Goal: Feedback & Contribution: Leave review/rating

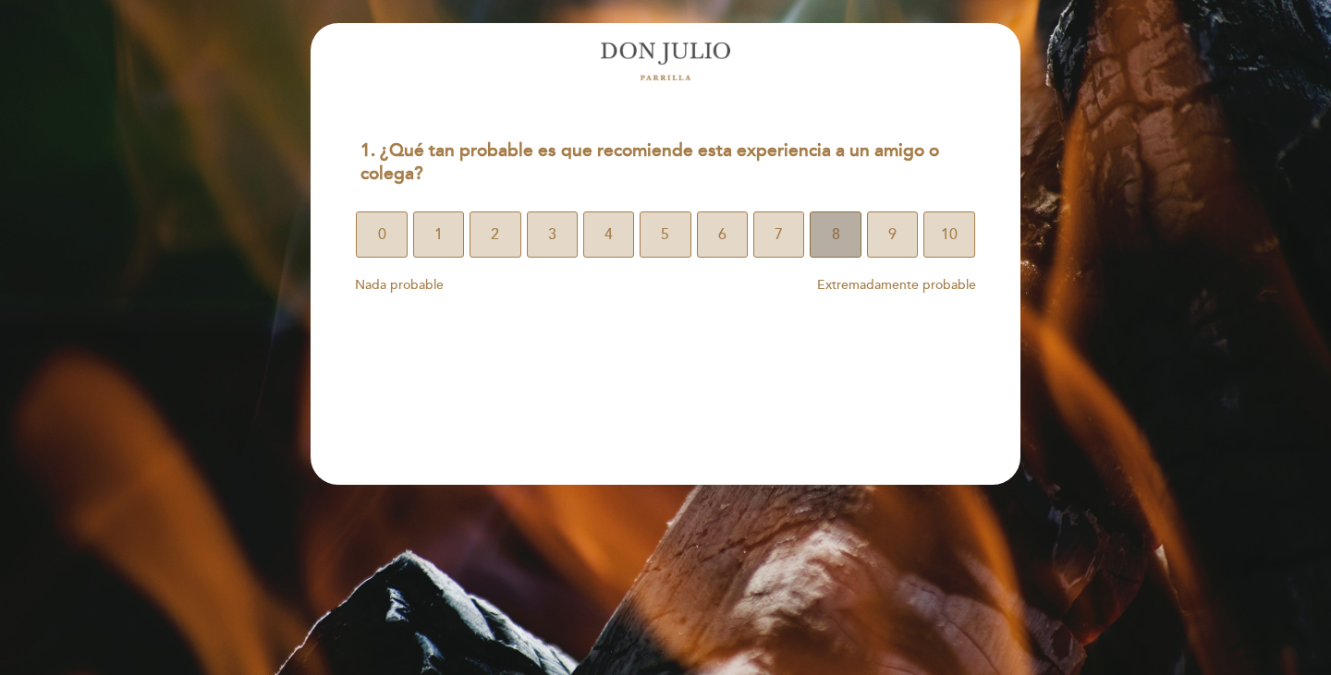
click at [826, 238] on button "8" at bounding box center [834, 235] width 51 height 46
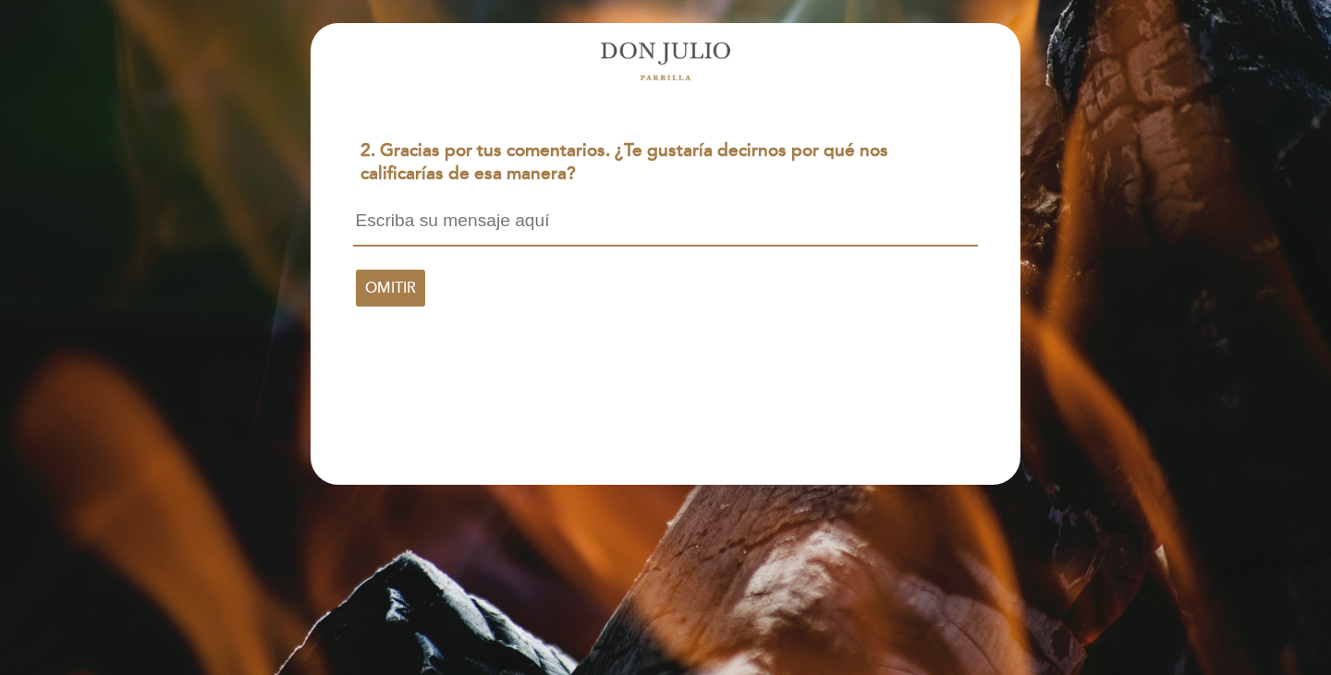
click at [569, 209] on div "OMITIR" at bounding box center [665, 255] width 638 height 117
click at [571, 221] on textarea at bounding box center [665, 229] width 624 height 35
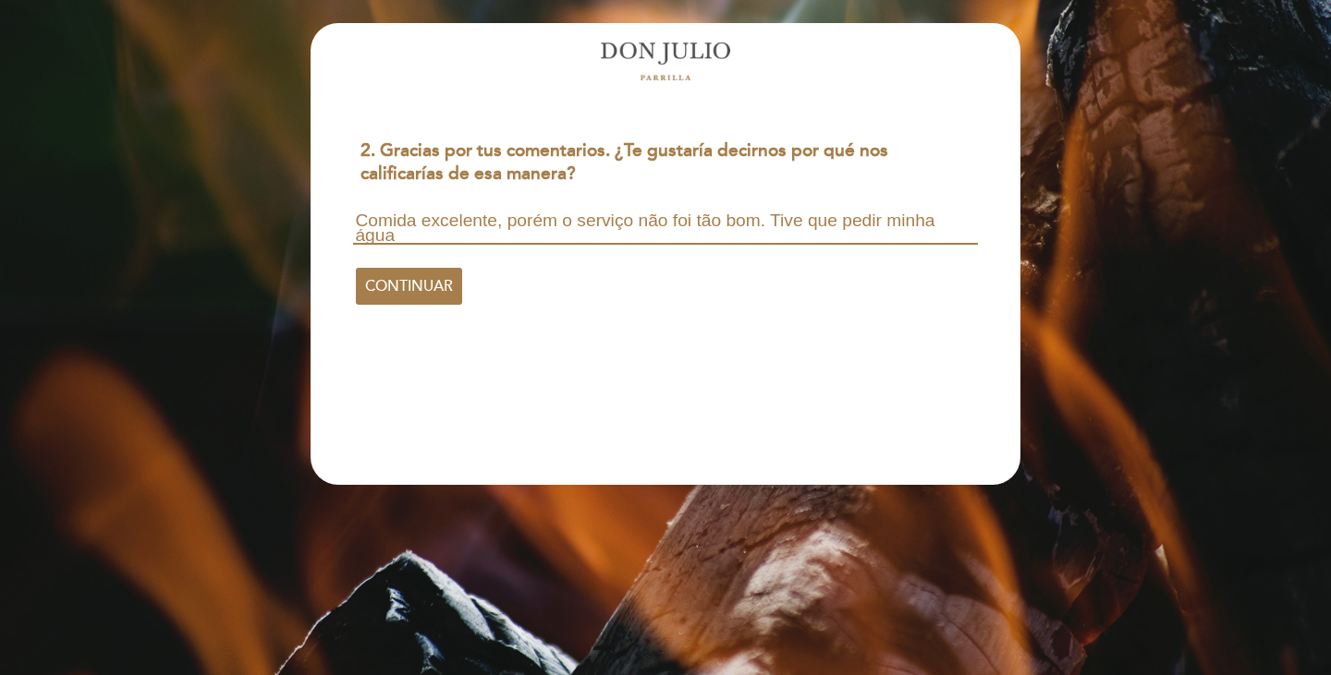
scroll to position [2, 0]
drag, startPoint x: 490, startPoint y: 233, endPoint x: 474, endPoint y: 230, distance: 16.0
click at [474, 230] on textarea "Comida excelente, porém o serviço não foi tão bom. Tive que pedir minha água co…" at bounding box center [665, 228] width 624 height 33
click at [488, 240] on textarea "Comida excelente, porém o serviço não foi tão bom. Tive que pedir minha água co…" at bounding box center [665, 228] width 624 height 33
click at [492, 236] on textarea "Comida excelente, porém o serviço não foi tão bom. Tive que pedir minha água co…" at bounding box center [665, 228] width 624 height 33
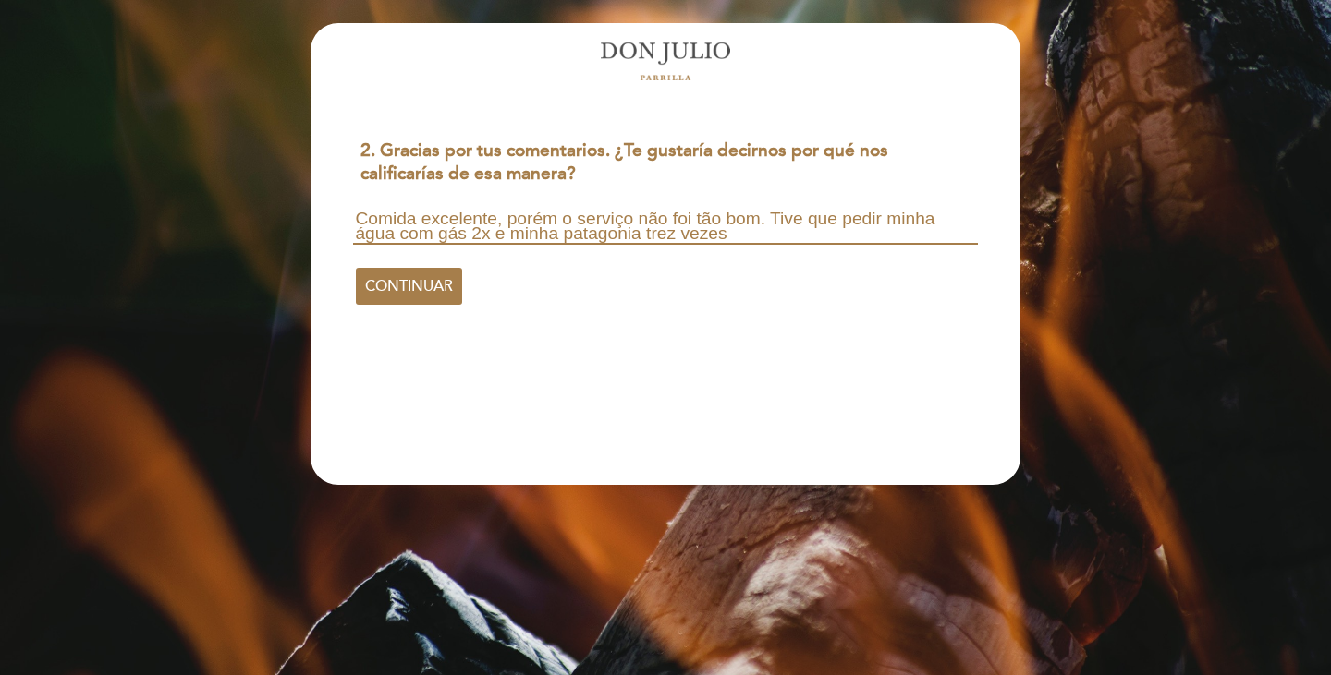
click at [482, 232] on textarea "Comida excelente, porém o serviço não foi tão bom. Tive que pedir minha água co…" at bounding box center [665, 228] width 624 height 33
click at [816, 236] on textarea "Comida excelente, porém o serviço não foi tão bom. Tive que pedir minha água co…" at bounding box center [665, 228] width 624 height 33
click at [746, 238] on textarea "Comida excelente, porém o serviço não foi tão bom. Tive que pedir minha água co…" at bounding box center [665, 228] width 624 height 33
click at [809, 238] on textarea "Comida excelente, porém o serviço não foi tão bom. Tive que pedir minha água co…" at bounding box center [665, 228] width 624 height 33
drag, startPoint x: 809, startPoint y: 231, endPoint x: 773, endPoint y: 218, distance: 38.3
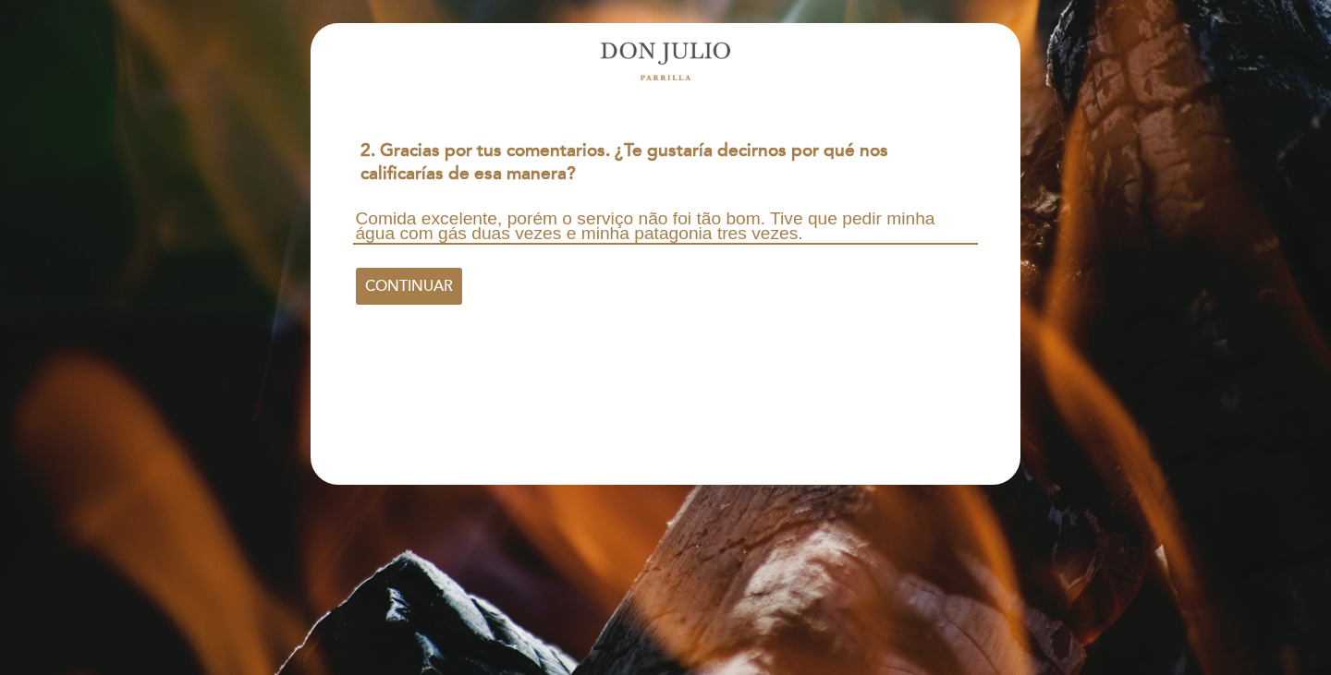
click at [773, 218] on textarea "Comida excelente, porém o serviço não foi tão bom. Tive que pedir minha água co…" at bounding box center [665, 228] width 624 height 33
click at [807, 231] on textarea "Comida excelente, porém o serviço não foi tão bom. Tive que pedir minha água co…" at bounding box center [665, 228] width 624 height 33
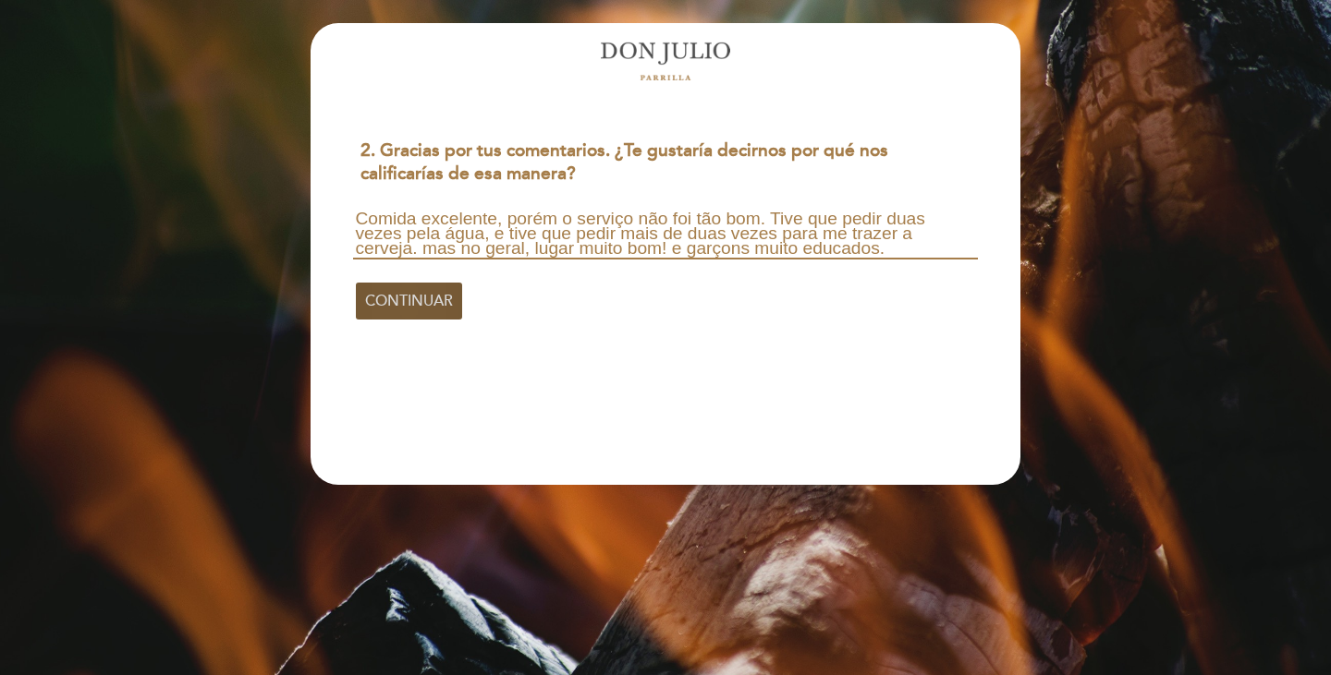
type textarea "Comida excelente, porém o serviço não foi tão bom. Tive que pedir duas vezes pe…"
click at [429, 302] on span "CONTINUAR" at bounding box center [409, 301] width 88 height 52
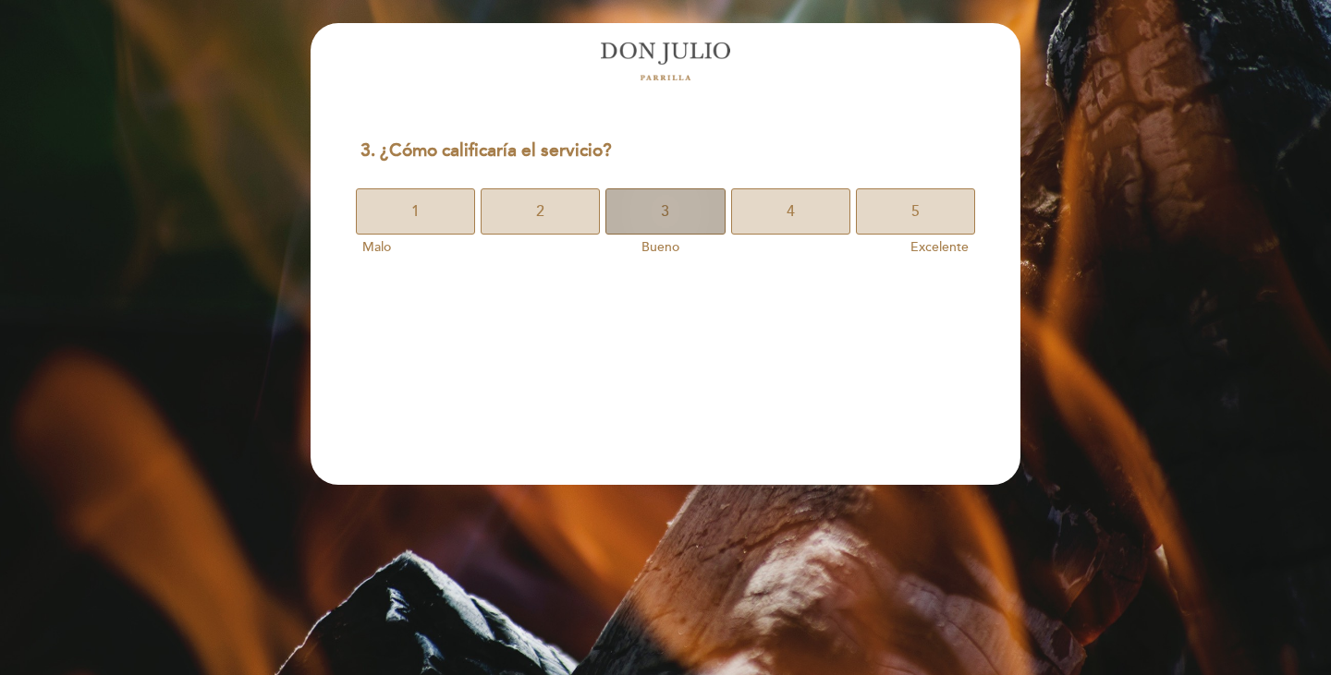
click at [676, 212] on button "3" at bounding box center [664, 211] width 119 height 46
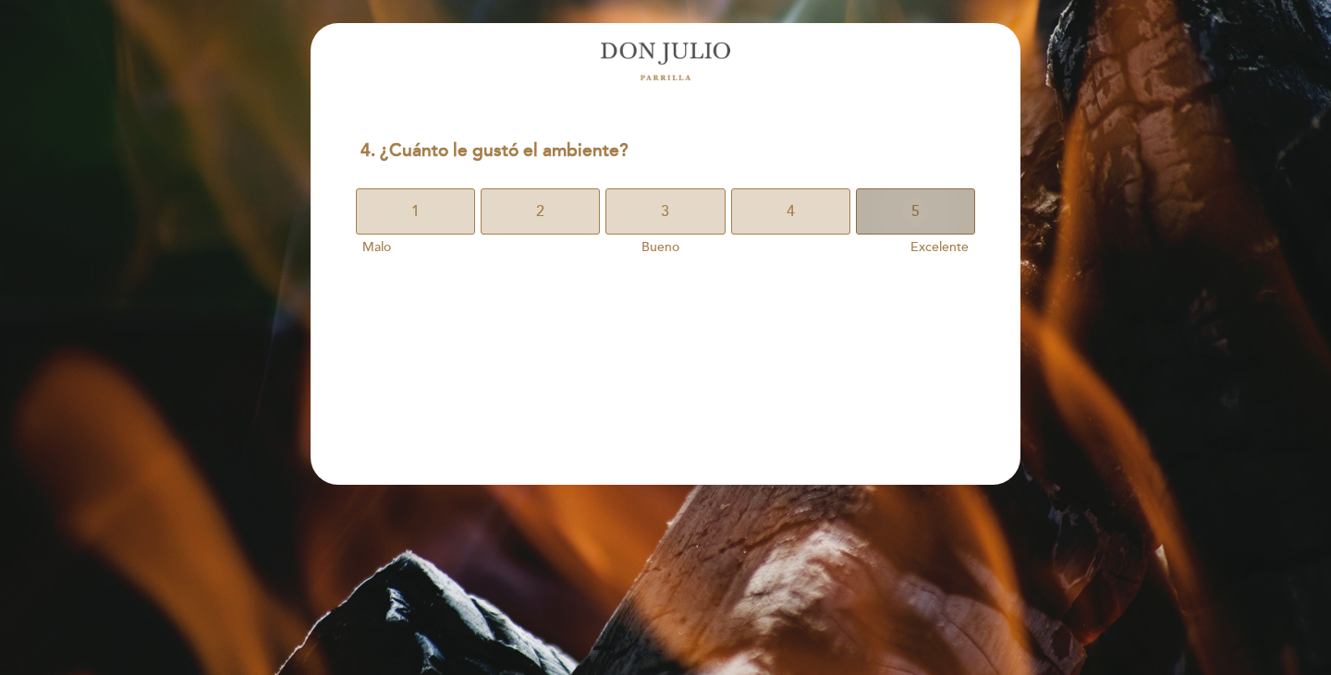
click at [881, 201] on button "5" at bounding box center [915, 211] width 119 height 46
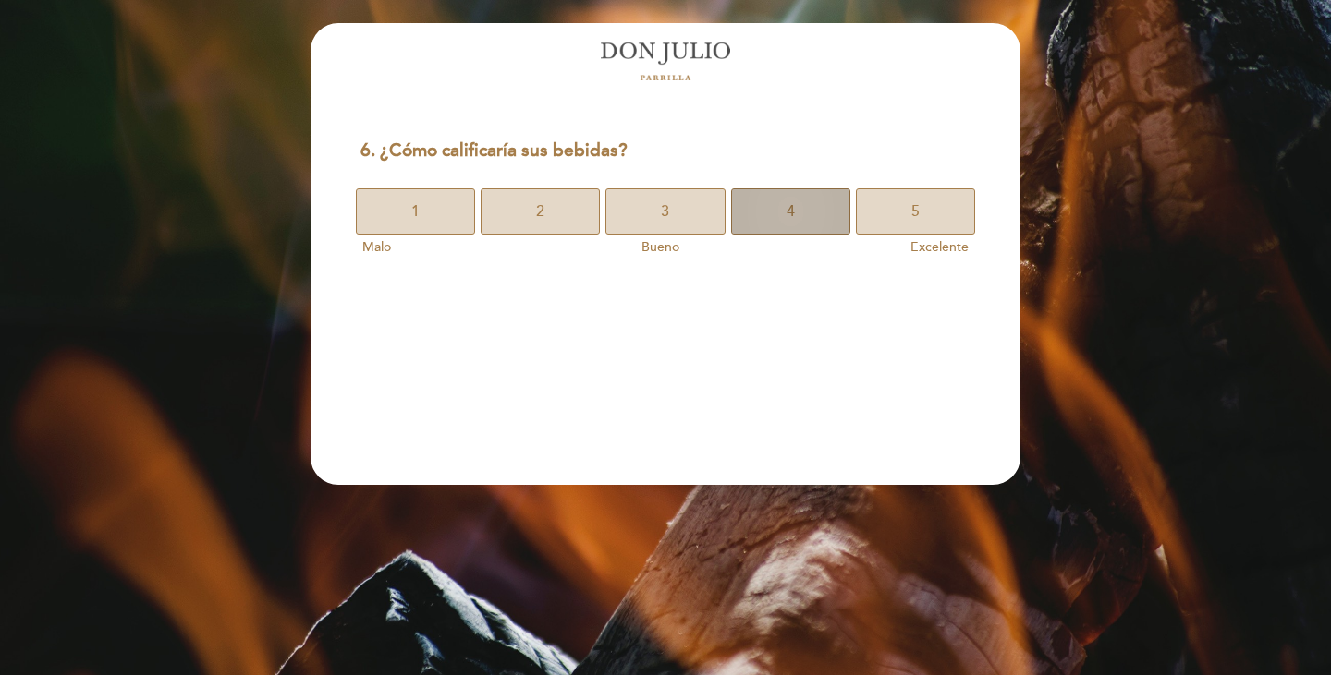
click at [809, 211] on button "4" at bounding box center [790, 211] width 119 height 46
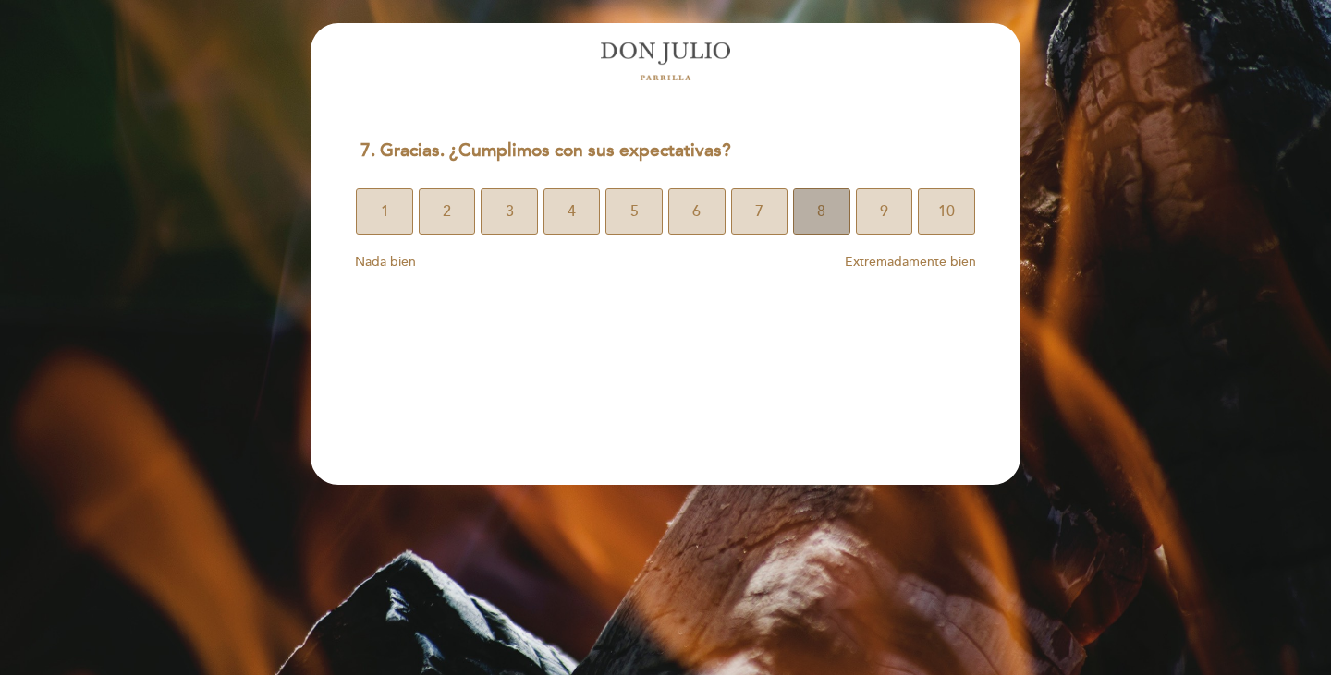
click at [836, 213] on button "8" at bounding box center [821, 211] width 57 height 46
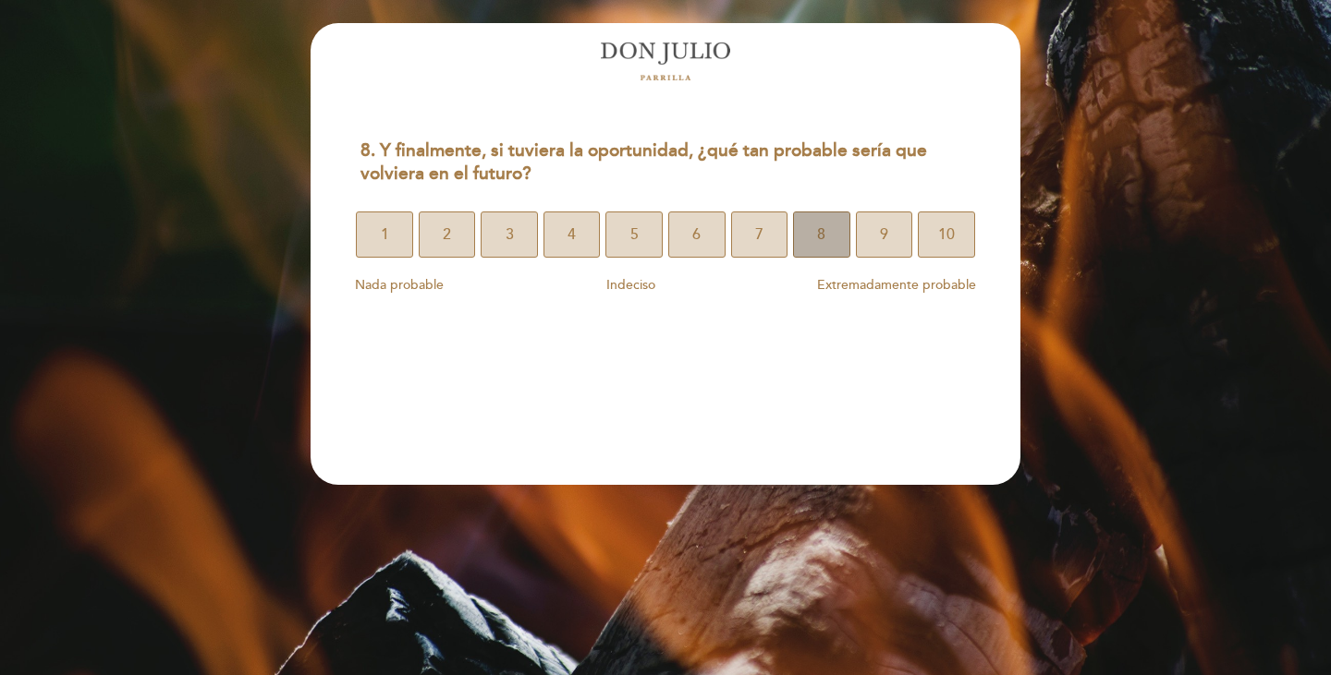
click at [803, 237] on button "8" at bounding box center [821, 235] width 57 height 46
select select "pt"
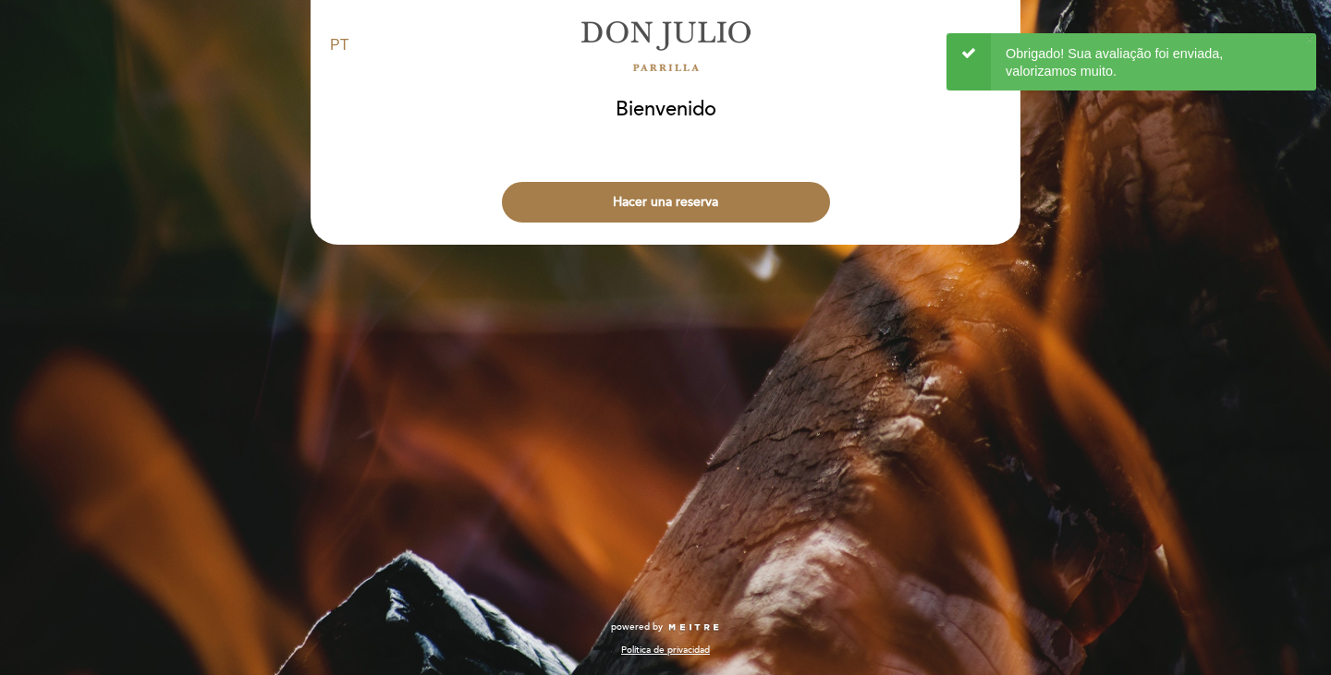
click at [695, 346] on div "EN ES PT [PERSON_NAME] person [GEOGRAPHIC_DATA] [GEOGRAPHIC_DATA], Cambiar usua…" at bounding box center [665, 337] width 1331 height 675
